Goal: Information Seeking & Learning: Compare options

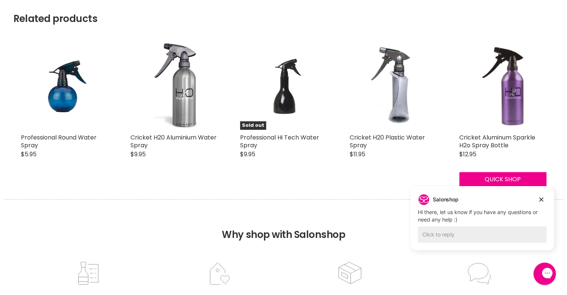
scroll to position [633, 0]
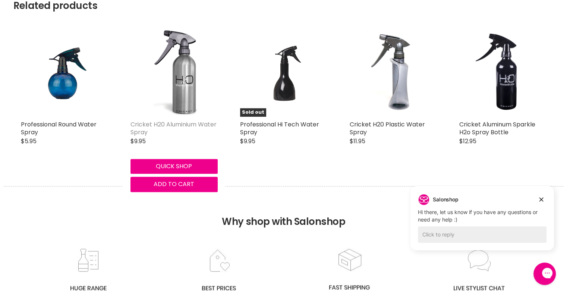
click at [172, 120] on link "Cricket H20 Aluminium Water Spray" at bounding box center [173, 128] width 86 height 16
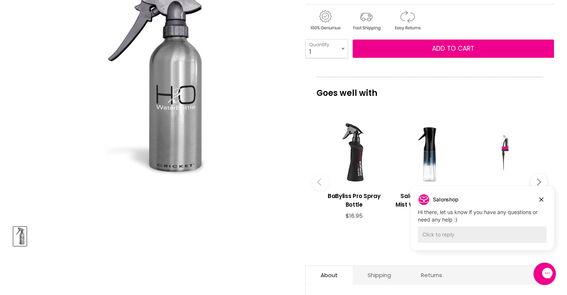
scroll to position [75, 0]
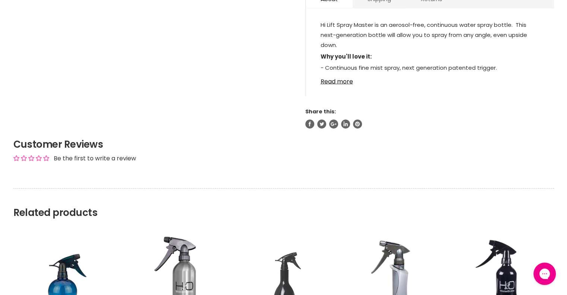
scroll to position [604, 0]
